Goal: Task Accomplishment & Management: Use online tool/utility

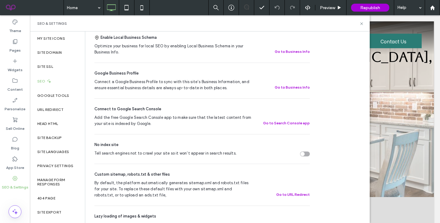
scroll to position [135, 0]
click at [54, 129] on div "Head HTML" at bounding box center [57, 124] width 55 height 14
click at [56, 138] on label "Site Backup" at bounding box center [49, 138] width 24 height 4
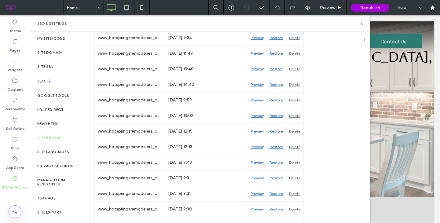
scroll to position [192, 0]
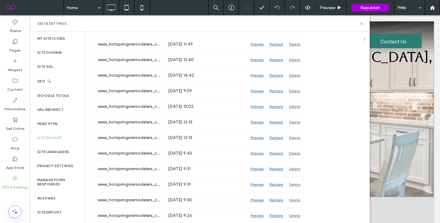
drag, startPoint x: 405, startPoint y: 142, endPoint x: 379, endPoint y: 48, distance: 98.3
click at [405, 142] on div "Your Luxury Home Remodeler in Hot Springs, AR Your Home Is Your Personal Retrea…" at bounding box center [235, 105] width 398 height 118
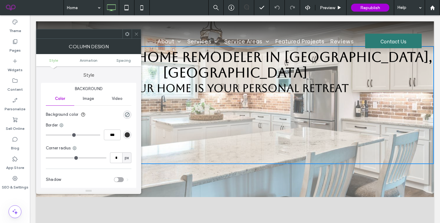
click at [133, 35] on div at bounding box center [136, 33] width 9 height 9
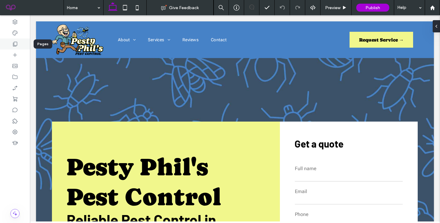
click at [18, 44] on div at bounding box center [15, 43] width 30 height 11
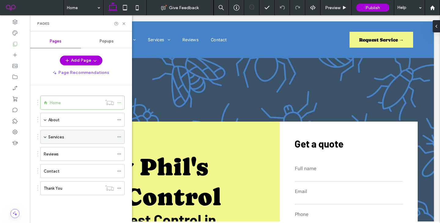
click at [64, 138] on label "Services" at bounding box center [56, 137] width 16 height 11
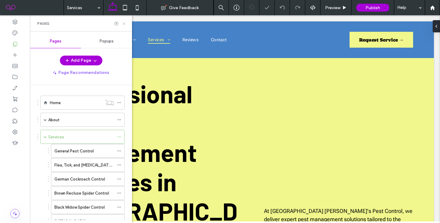
click at [123, 24] on icon at bounding box center [124, 23] width 5 height 5
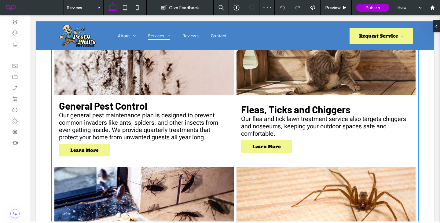
scroll to position [523, 0]
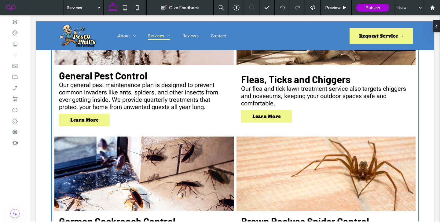
click at [159, 215] on h3 "German Cockroach Control" at bounding box center [117, 221] width 116 height 12
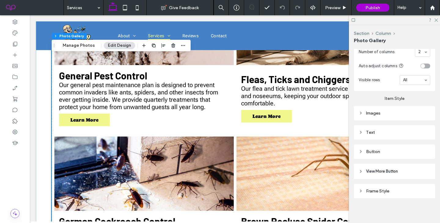
scroll to position [281, 0]
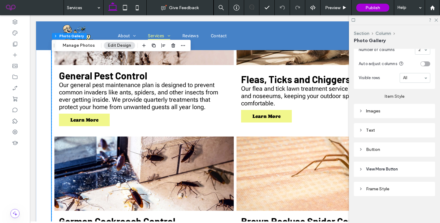
click at [381, 114] on div "Images" at bounding box center [394, 111] width 71 height 8
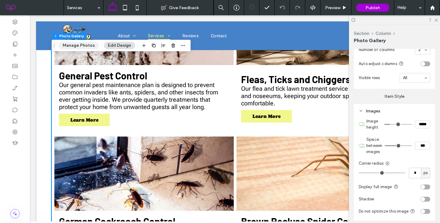
click at [92, 45] on button "Manage Photos" at bounding box center [79, 45] width 40 height 7
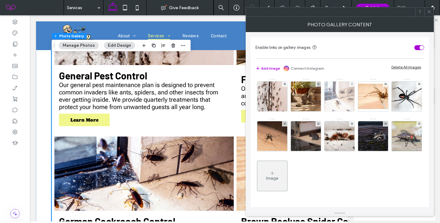
click at [334, 102] on img at bounding box center [339, 97] width 45 height 30
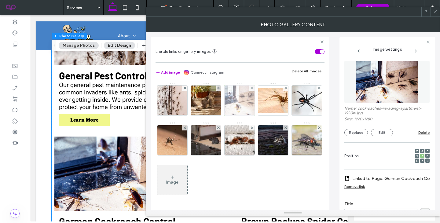
scroll to position [0, 0]
click at [358, 136] on div "Name: cockroaches-invading-apartment-1920w.jpg Size: 1920x1280 Replace Edit Del…" at bounding box center [386, 99] width 85 height 82
click at [358, 134] on button "Replace" at bounding box center [356, 132] width 24 height 7
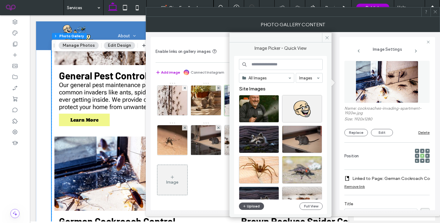
click at [247, 207] on button "Upload" at bounding box center [251, 206] width 25 height 7
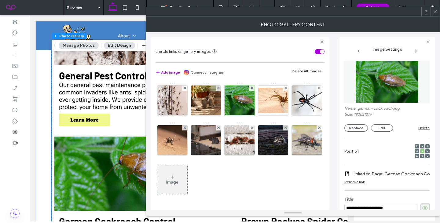
click at [437, 12] on icon at bounding box center [435, 11] width 5 height 5
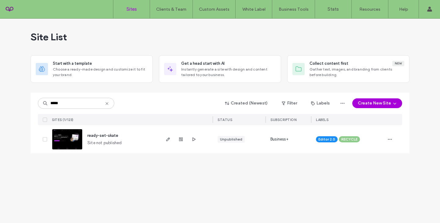
type input "*****"
click at [104, 133] on span "ready-set-skate" at bounding box center [102, 135] width 31 height 5
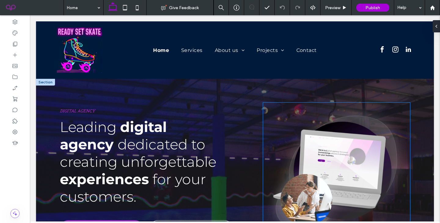
click at [329, 170] on img at bounding box center [336, 173] width 147 height 140
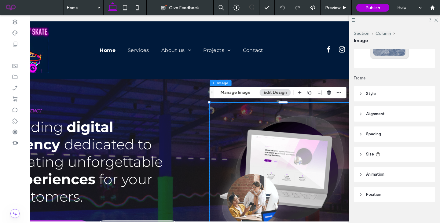
scroll to position [53, 0]
click at [234, 95] on button "Manage Image" at bounding box center [236, 92] width 38 height 7
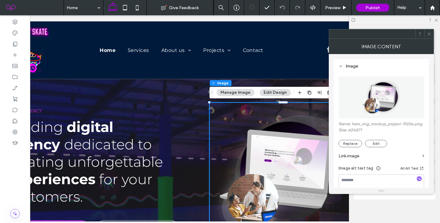
click at [384, 111] on img at bounding box center [381, 97] width 44 height 42
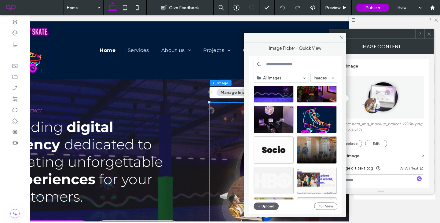
scroll to position [287, 0]
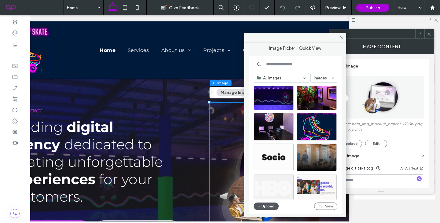
click at [270, 203] on button "Upload" at bounding box center [266, 206] width 25 height 7
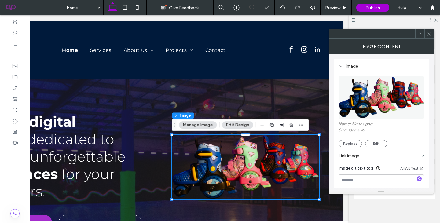
scroll to position [0, 90]
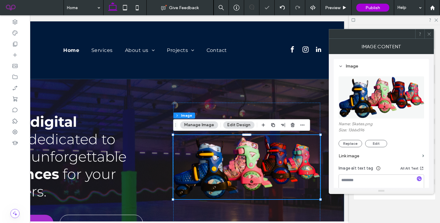
click at [100, 93] on div "DIGITAL AGENCY Leading digital agency dedicated to creating unforgettable exper…" at bounding box center [145, 167] width 398 height 177
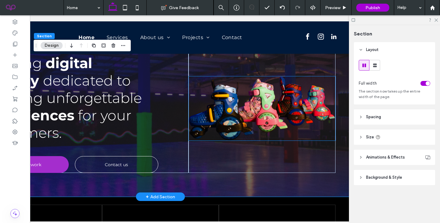
scroll to position [21, 0]
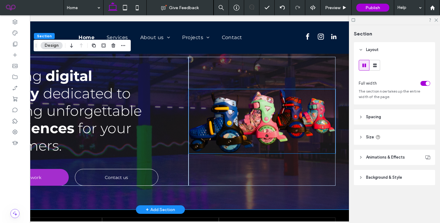
click at [234, 142] on img at bounding box center [261, 121] width 147 height 64
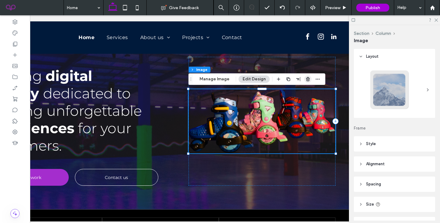
click at [309, 78] on span "button" at bounding box center [307, 78] width 7 height 7
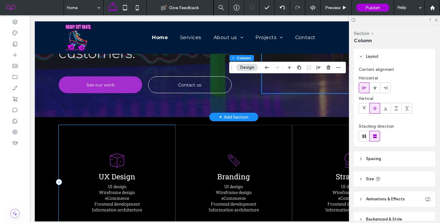
scroll to position [0, 0]
